Goal: Navigation & Orientation: Find specific page/section

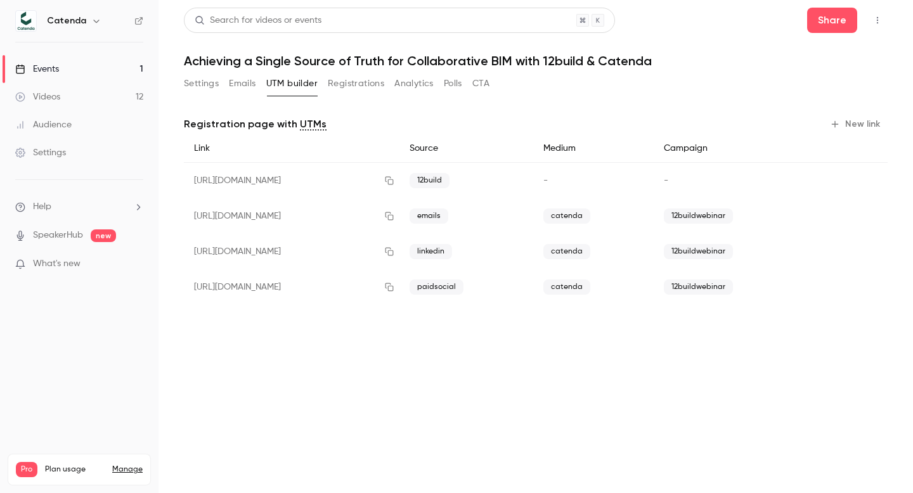
click at [58, 93] on div "Videos" at bounding box center [37, 97] width 45 height 13
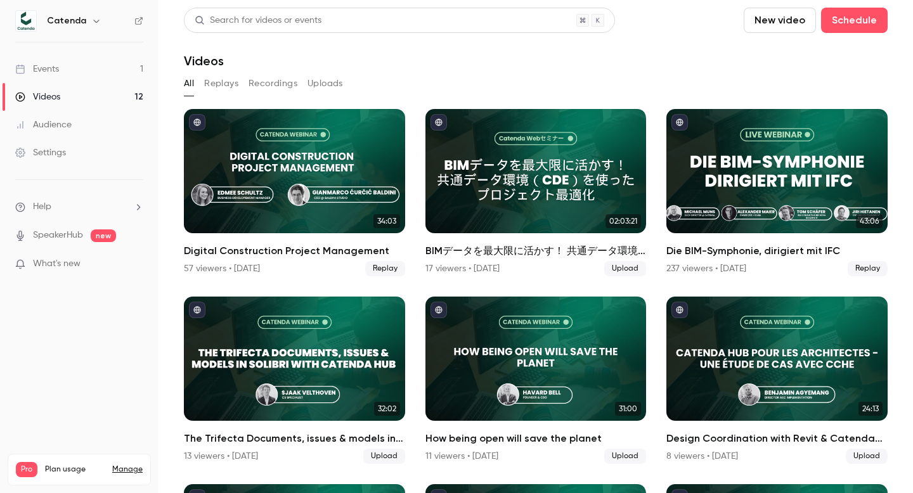
click at [55, 66] on div "Events" at bounding box center [37, 69] width 44 height 13
